Goal: Browse casually: Explore the website without a specific task or goal

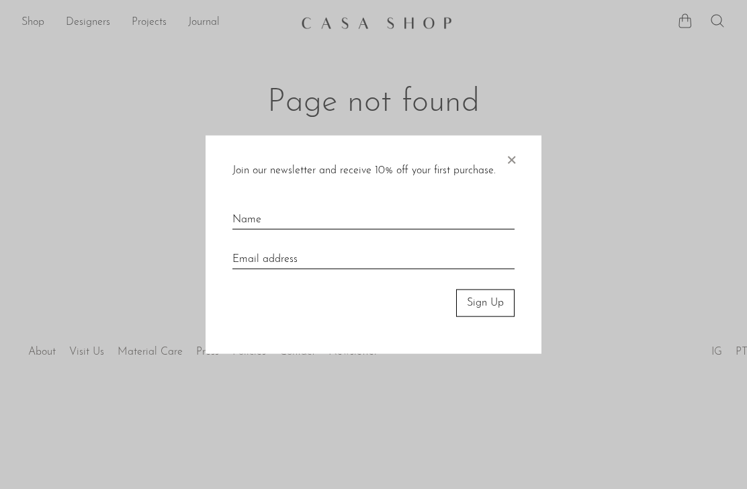
click at [511, 153] on span "×" at bounding box center [511, 157] width 13 height 43
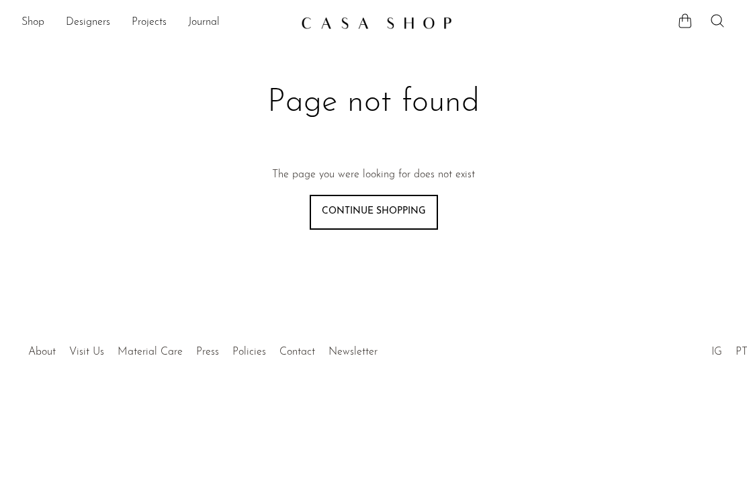
click at [397, 204] on link "Continue shopping" at bounding box center [374, 212] width 128 height 35
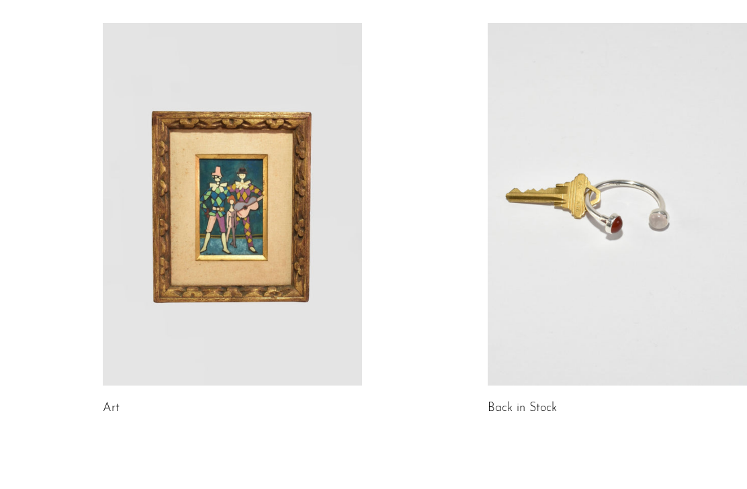
scroll to position [663, 0]
click at [652, 212] on link at bounding box center [617, 205] width 259 height 363
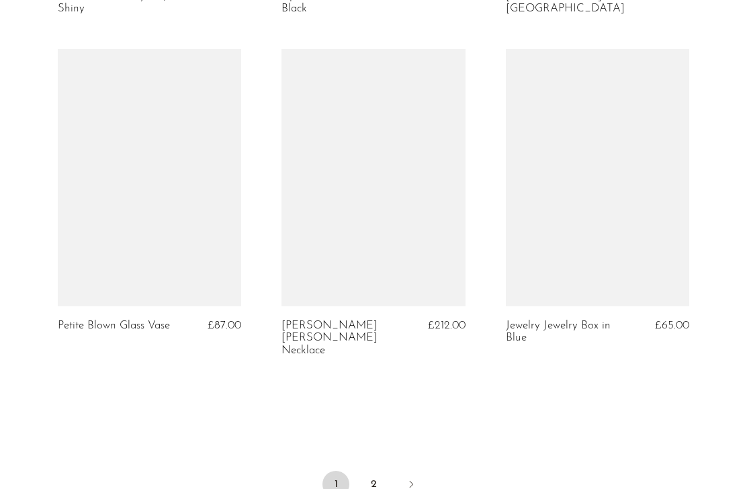
scroll to position [3695, 0]
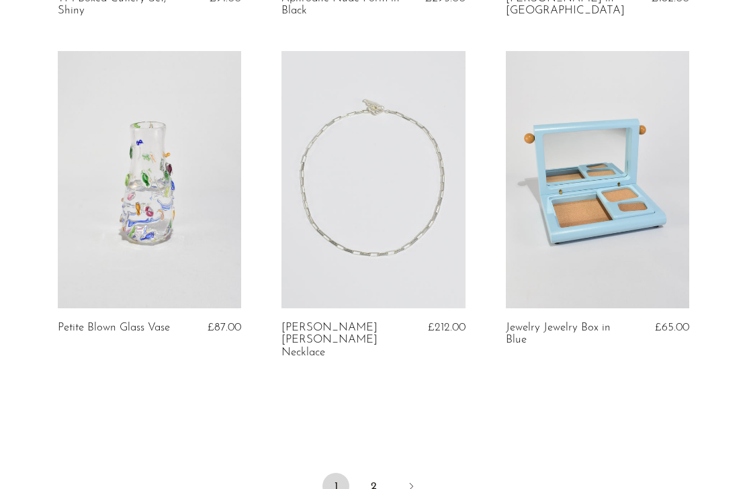
click at [620, 206] on link at bounding box center [598, 179] width 184 height 257
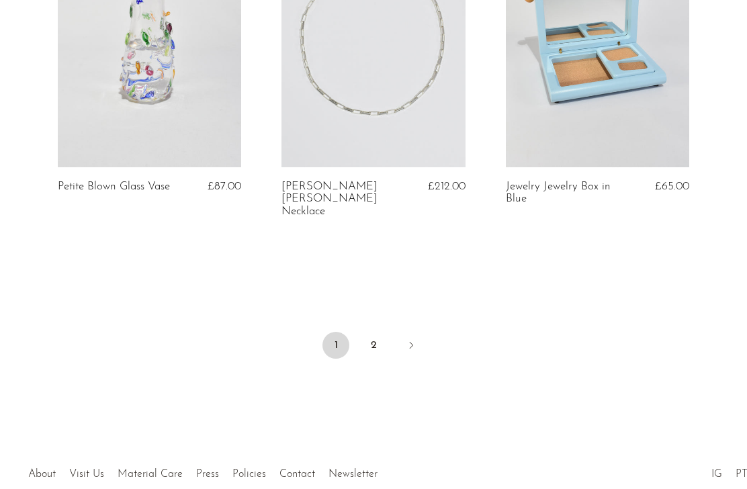
scroll to position [3835, 0]
click at [378, 333] on link "2" at bounding box center [373, 346] width 27 height 27
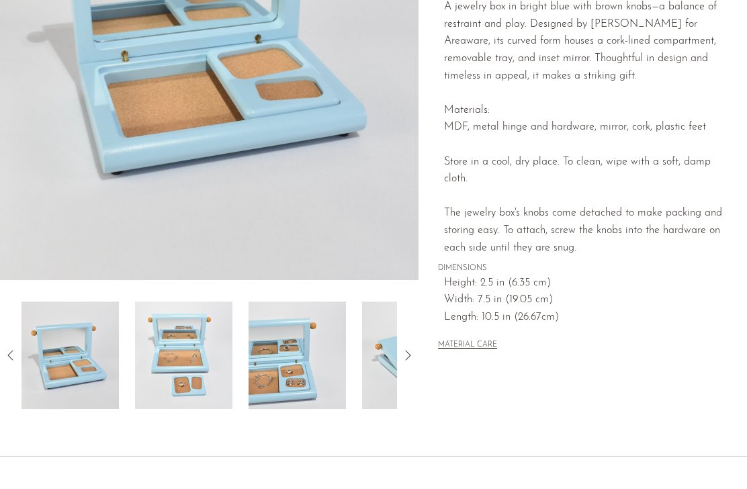
scroll to position [263, 0]
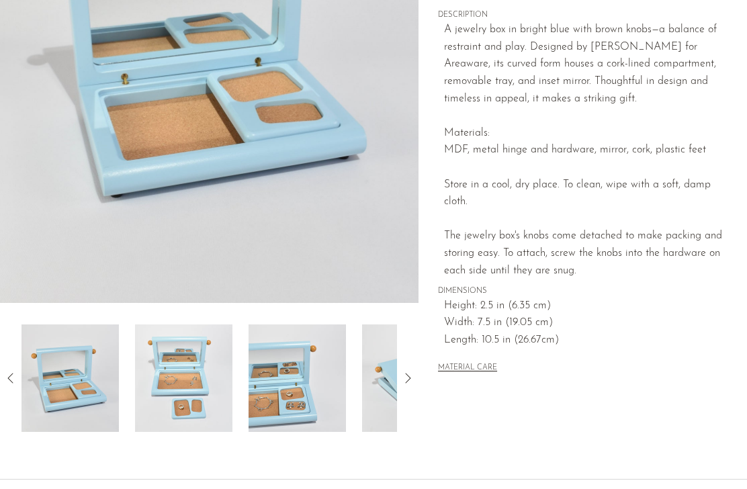
click at [181, 367] on img at bounding box center [183, 379] width 97 height 108
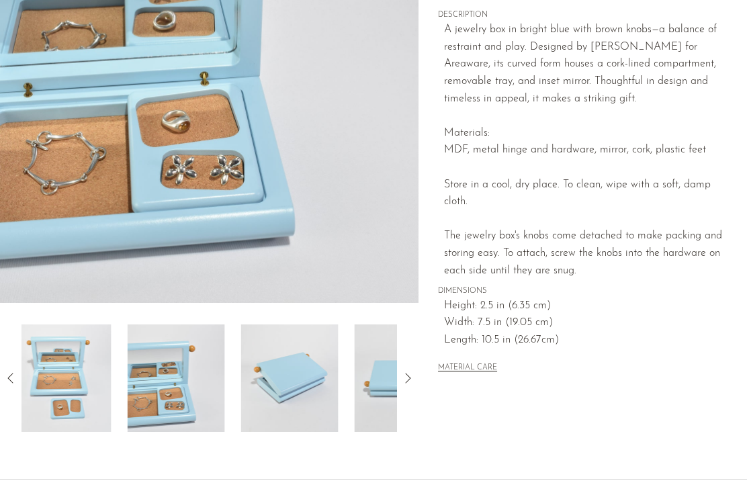
click at [189, 394] on img at bounding box center [176, 379] width 97 height 108
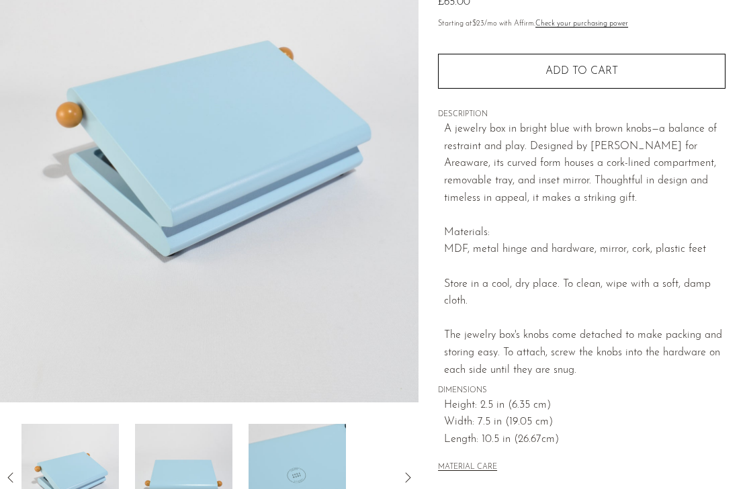
scroll to position [165, 0]
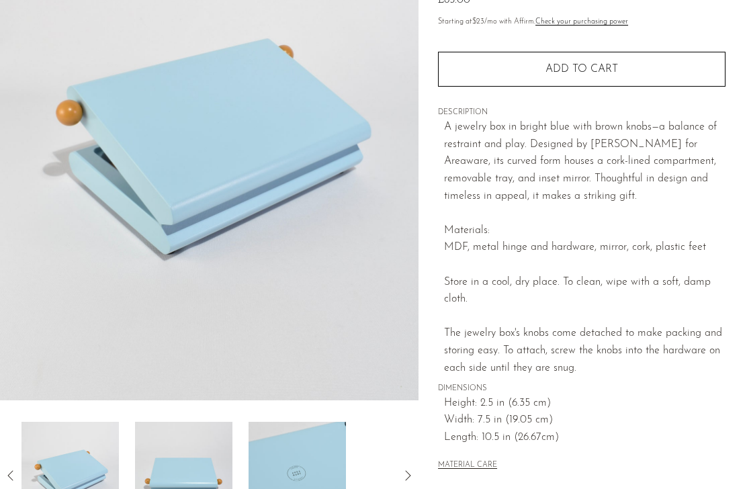
click at [188, 473] on img at bounding box center [183, 476] width 97 height 108
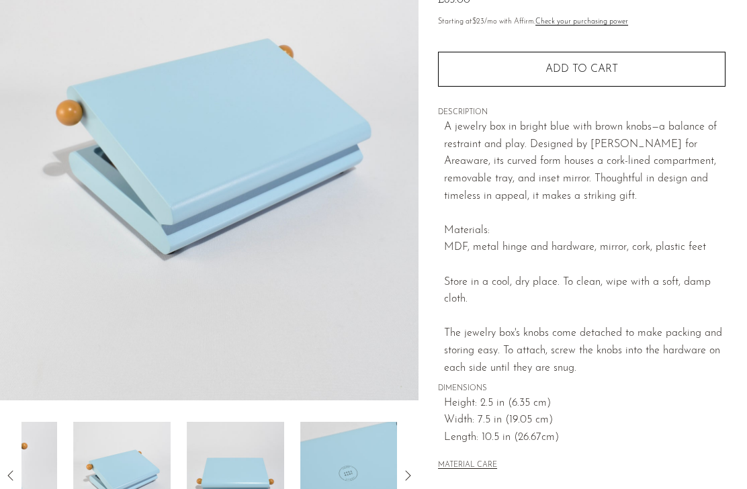
click at [250, 484] on img at bounding box center [235, 476] width 97 height 108
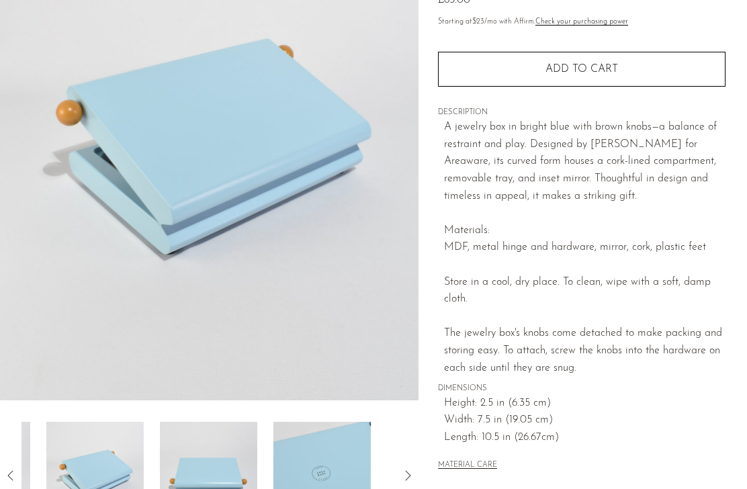
click at [243, 469] on img at bounding box center [208, 476] width 97 height 108
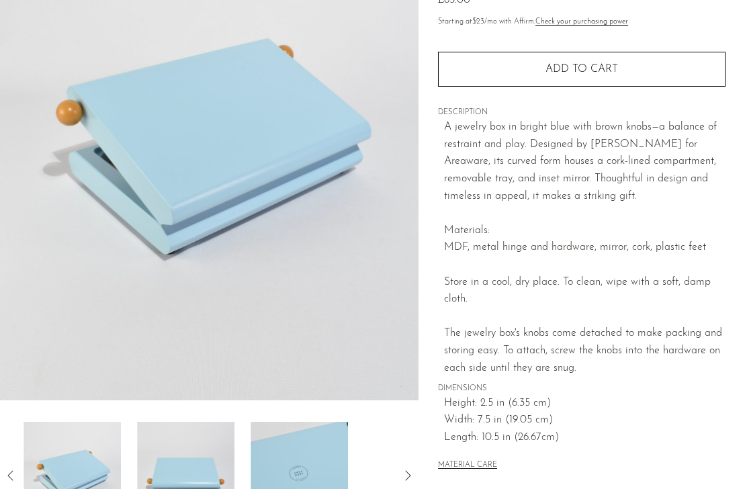
click at [81, 466] on img at bounding box center [72, 476] width 97 height 108
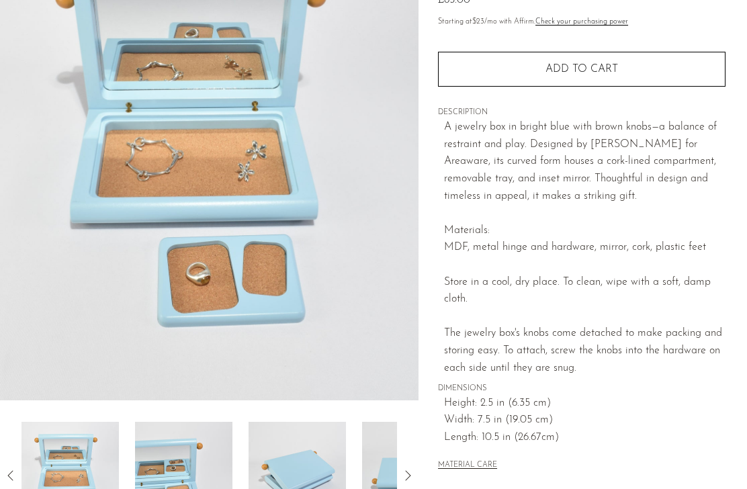
click at [297, 476] on img at bounding box center [297, 476] width 97 height 108
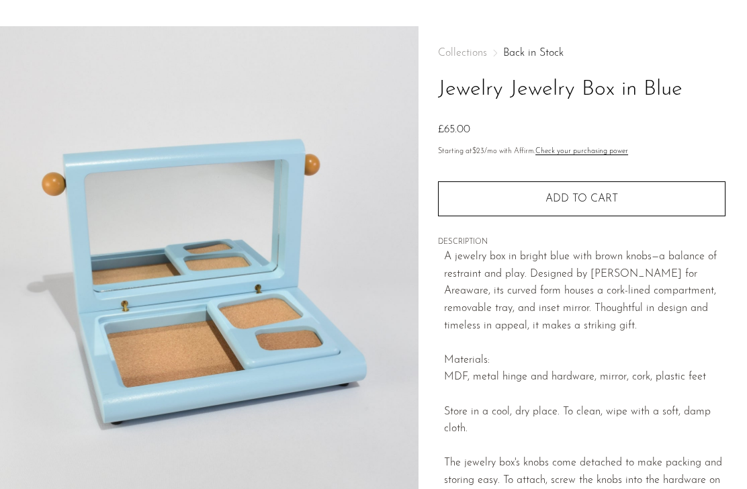
scroll to position [0, 0]
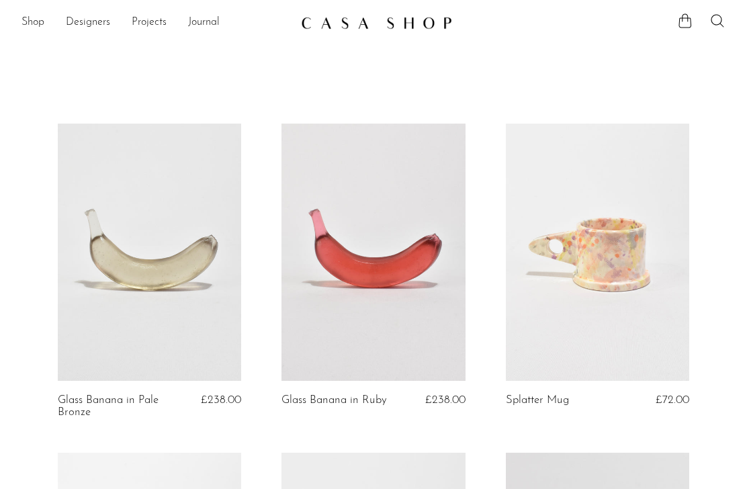
click at [34, 20] on link "Shop" at bounding box center [33, 22] width 23 height 17
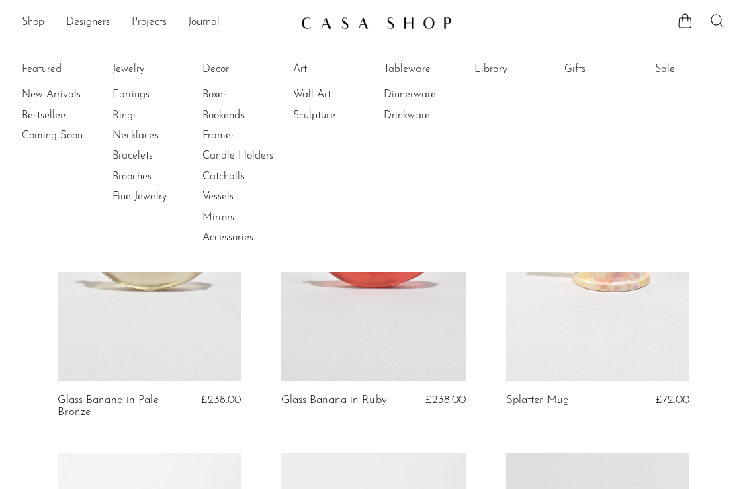
click at [301, 65] on link "Art" at bounding box center [343, 69] width 101 height 15
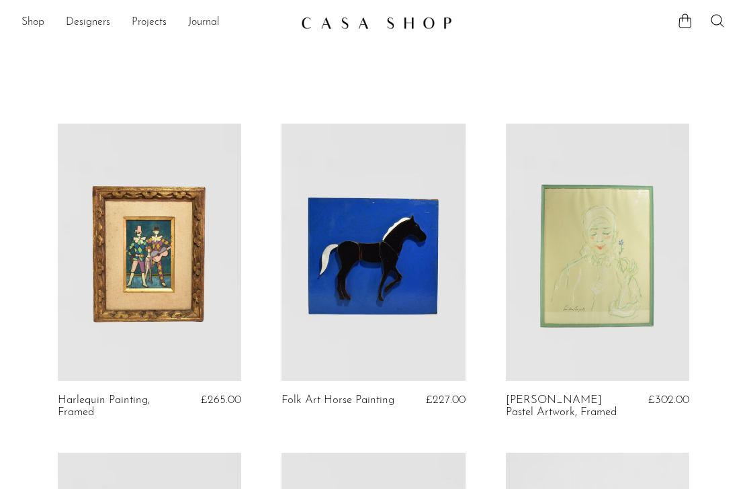
click at [348, 24] on img at bounding box center [376, 22] width 151 height 13
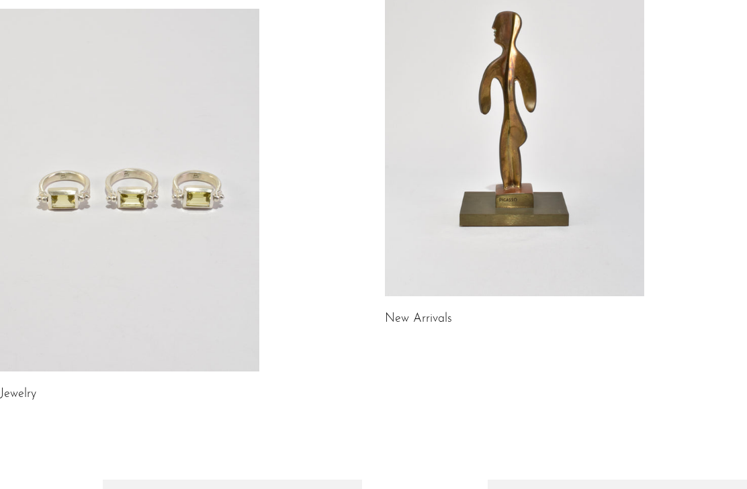
scroll to position [174, 0]
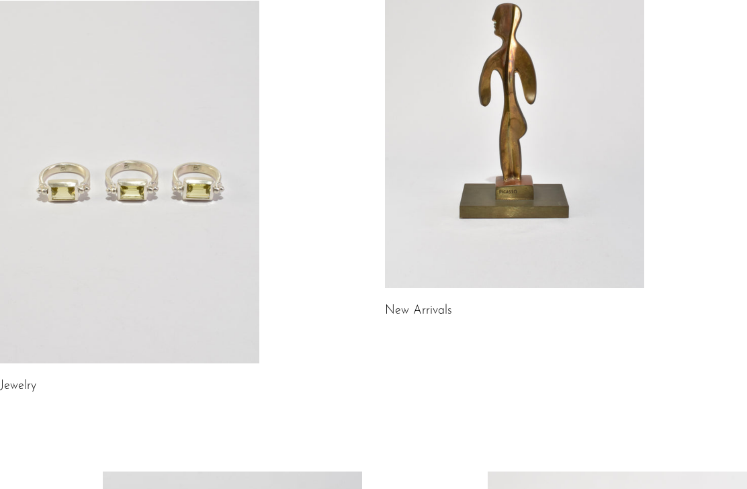
click at [153, 160] on link at bounding box center [129, 182] width 259 height 363
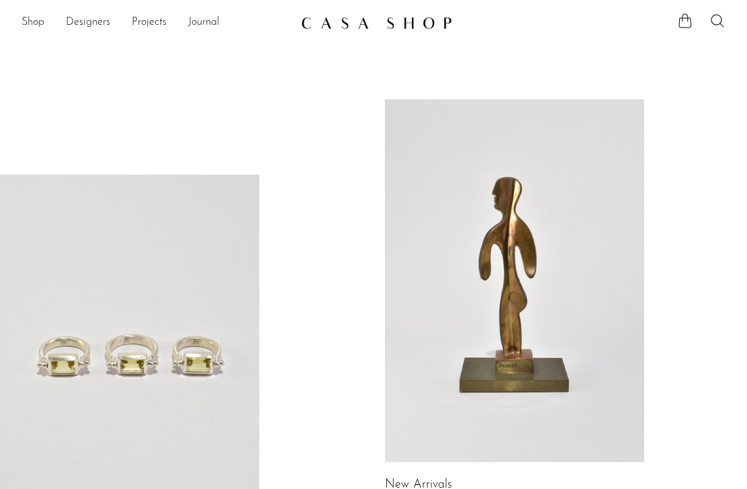
scroll to position [218, 0]
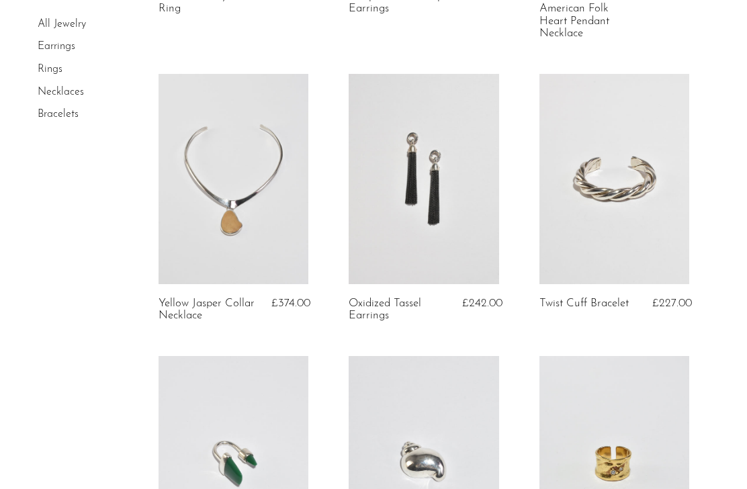
scroll to position [1398, 0]
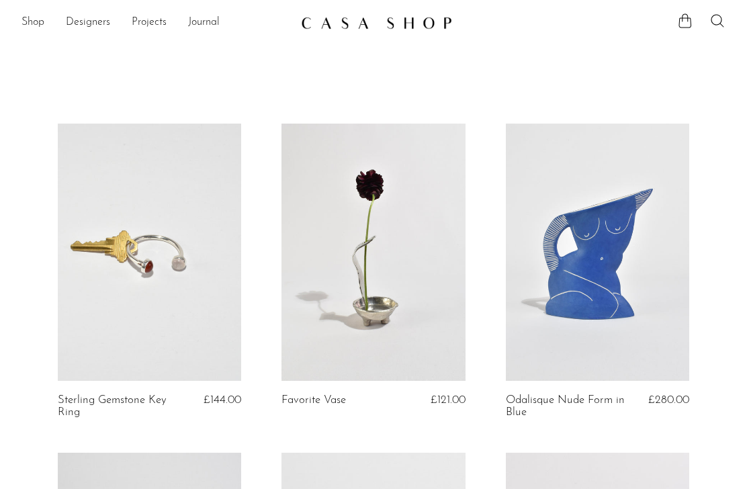
scroll to position [3683, 0]
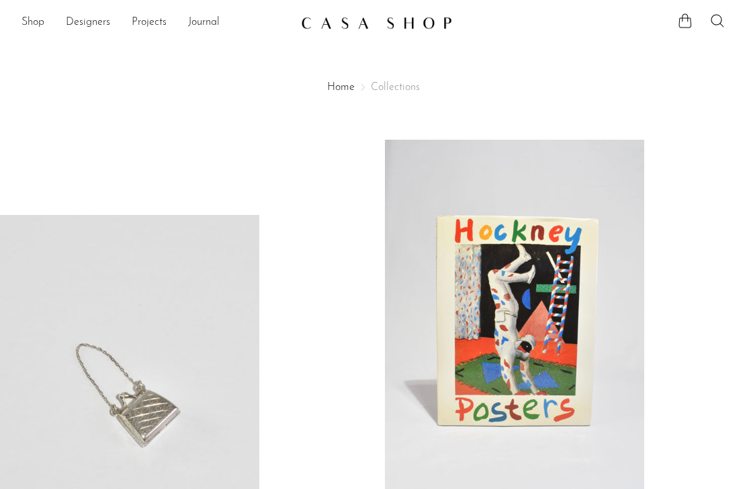
scroll to position [707, 0]
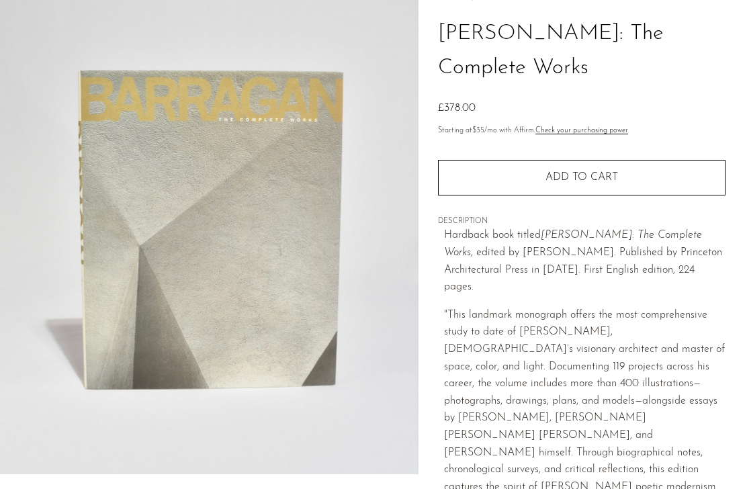
scroll to position [91, 0]
